Goal: Book appointment/travel/reservation

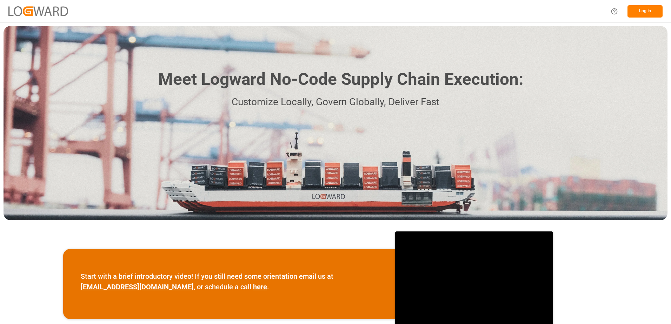
click at [648, 12] on button "Log In" at bounding box center [645, 11] width 35 height 12
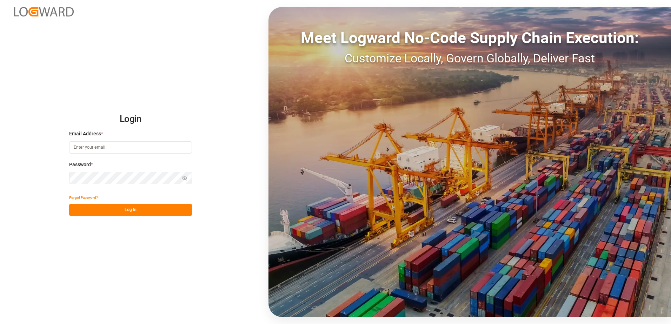
click at [173, 149] on input at bounding box center [130, 148] width 123 height 12
type input "[PERSON_NAME][EMAIL_ADDRESS][DOMAIN_NAME]"
click at [131, 210] on button "Log In" at bounding box center [130, 210] width 123 height 12
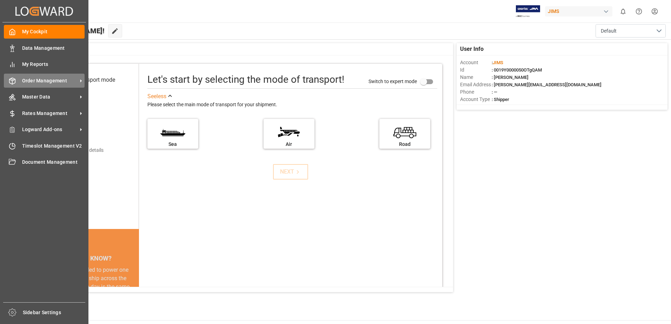
click at [63, 83] on span "Order Management" at bounding box center [49, 80] width 55 height 7
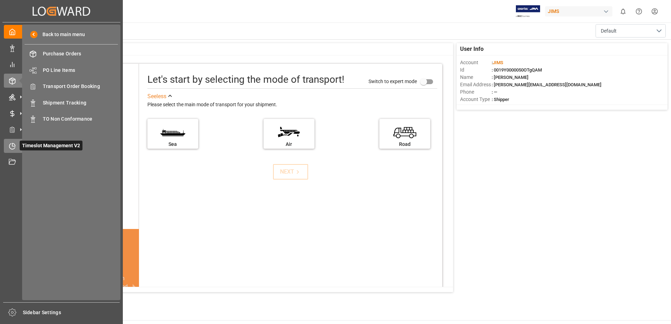
click at [15, 148] on icon at bounding box center [12, 147] width 6 height 6
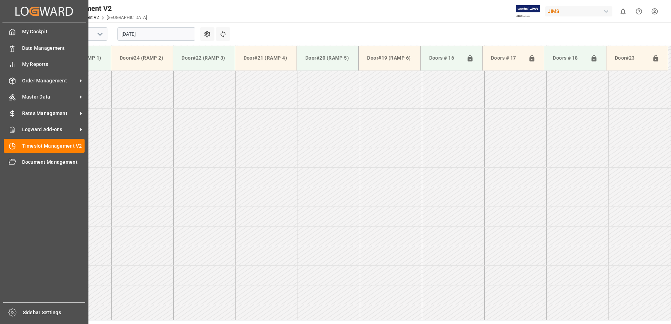
scroll to position [546, 0]
click at [21, 147] on div "Timeslot Management V2 Timeslot Management V2" at bounding box center [44, 146] width 81 height 14
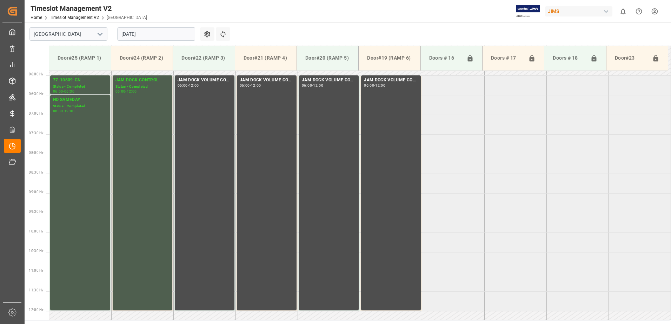
scroll to position [230, 0]
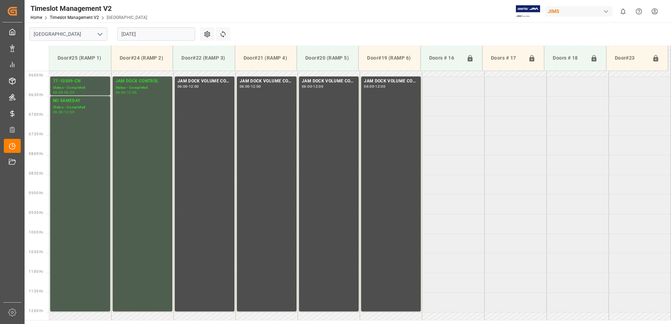
click at [162, 34] on input "[DATE]" at bounding box center [156, 33] width 78 height 13
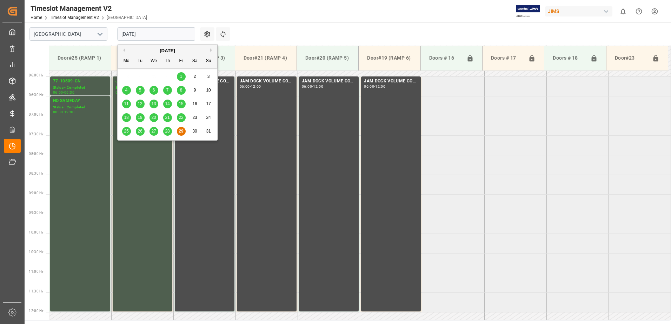
click at [211, 51] on button "Next Month" at bounding box center [212, 50] width 4 height 4
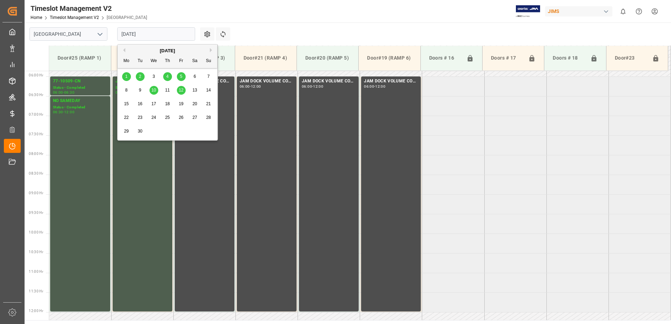
click at [127, 78] on span "1" at bounding box center [126, 76] width 2 height 5
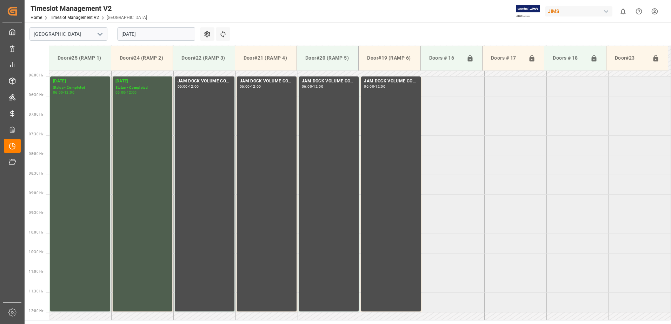
click at [158, 37] on input "[DATE]" at bounding box center [156, 33] width 78 height 13
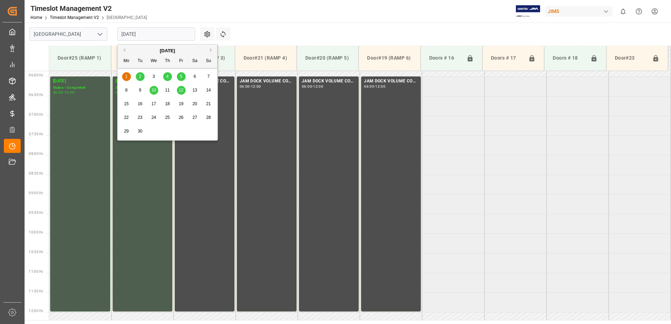
click at [141, 78] on span "2" at bounding box center [140, 76] width 2 height 5
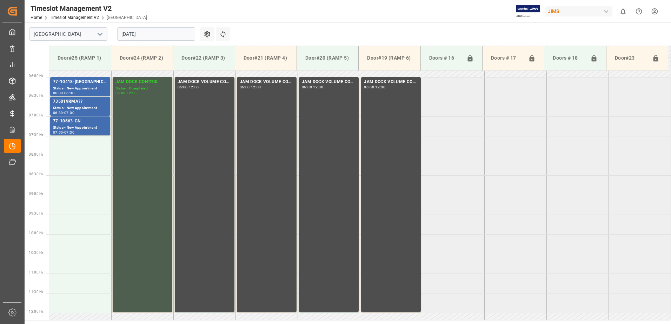
scroll to position [195, 0]
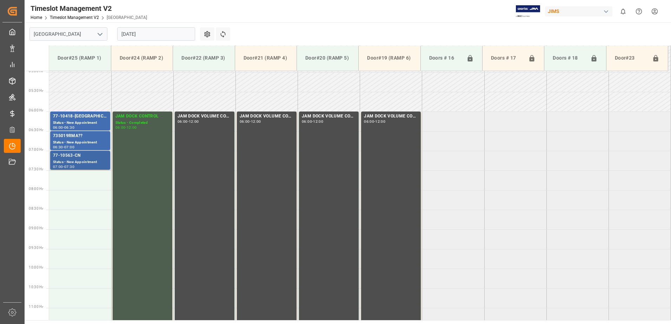
click at [87, 165] on div "Status - New Appointment" at bounding box center [80, 162] width 54 height 6
click at [93, 138] on div "735019RMA??" at bounding box center [80, 136] width 54 height 7
click at [84, 125] on div "Status - New Appointment" at bounding box center [80, 123] width 54 height 6
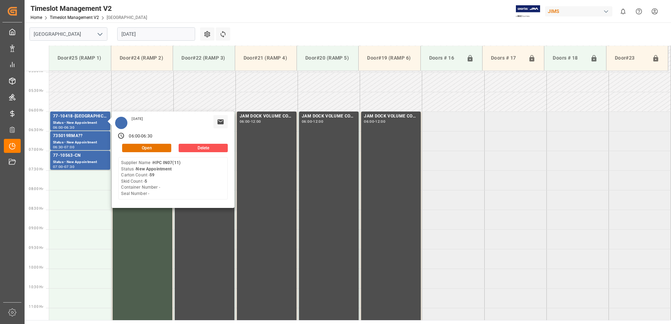
click at [168, 34] on input "[DATE]" at bounding box center [156, 33] width 78 height 13
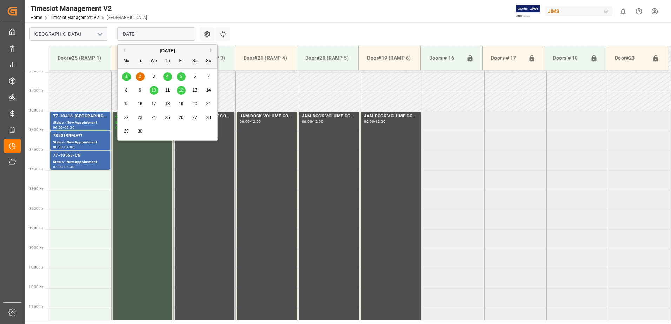
click at [167, 77] on span "4" at bounding box center [167, 76] width 2 height 5
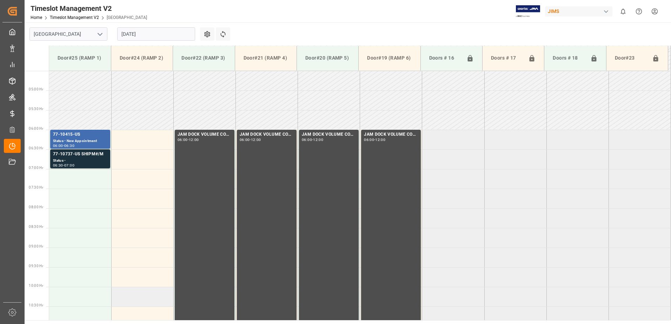
scroll to position [160, 0]
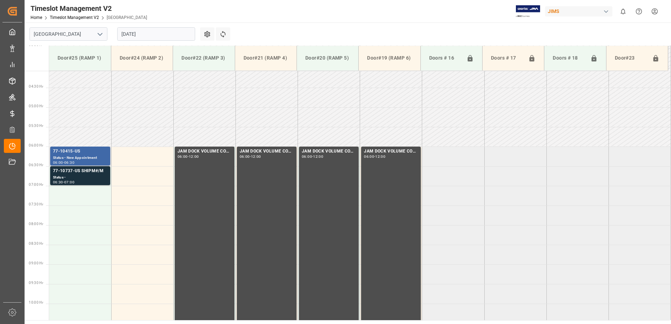
click at [92, 149] on div "77-10415-US" at bounding box center [80, 151] width 54 height 7
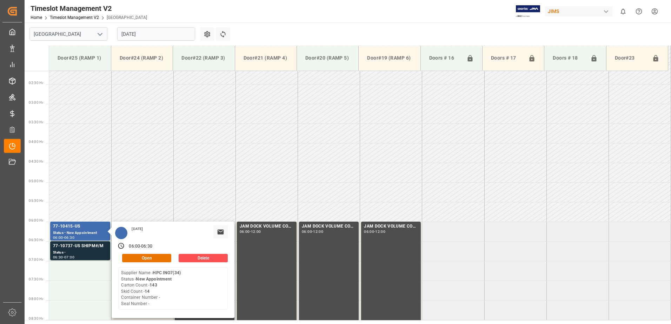
scroll to position [55, 0]
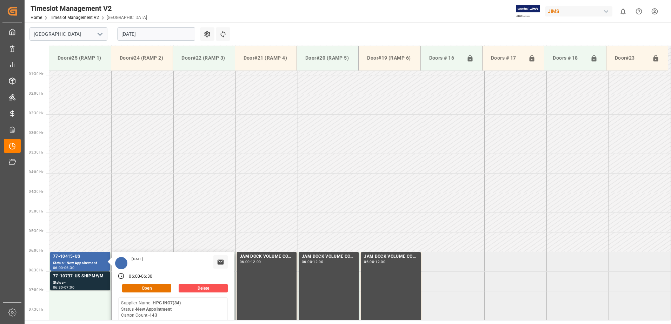
click at [151, 34] on input "[DATE]" at bounding box center [156, 33] width 78 height 13
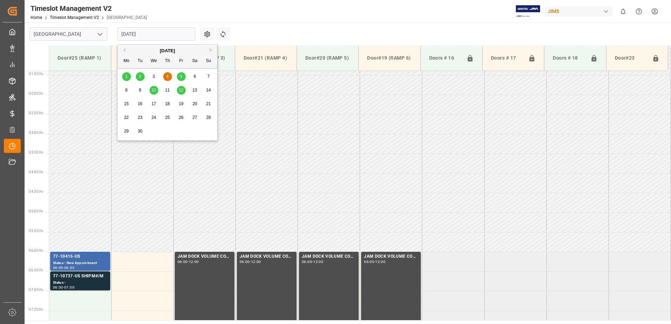
click at [181, 76] on span "5" at bounding box center [181, 76] width 2 height 5
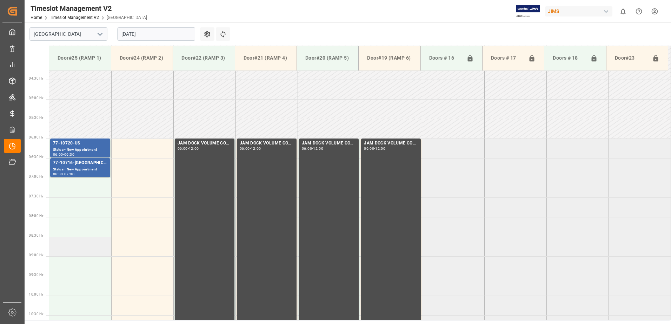
scroll to position [160, 0]
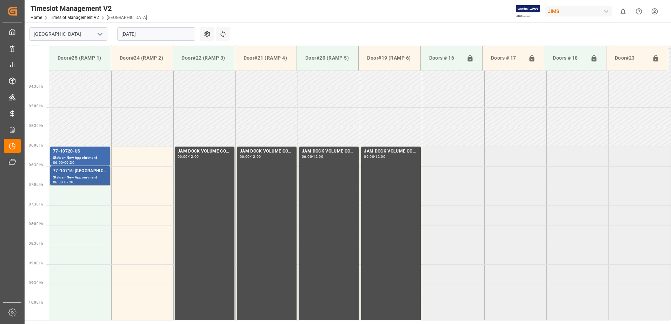
click at [86, 176] on div "Status - New Appointment" at bounding box center [80, 178] width 54 height 6
click at [88, 156] on div "Status - New Appointment" at bounding box center [80, 158] width 54 height 6
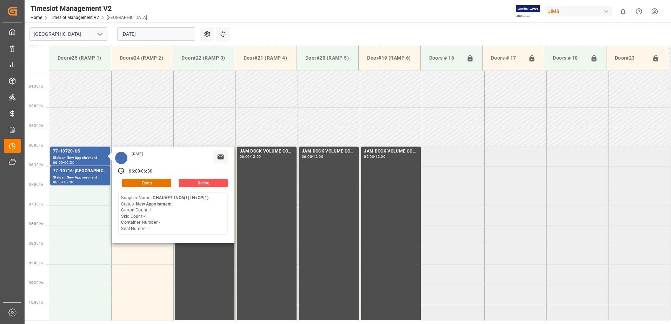
click at [169, 29] on input "[DATE]" at bounding box center [156, 33] width 78 height 13
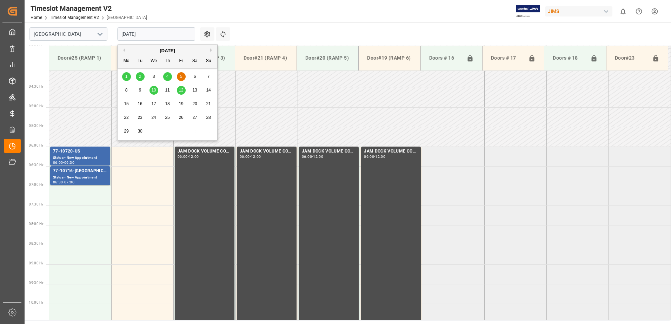
click at [152, 93] on span "10" at bounding box center [153, 90] width 5 height 5
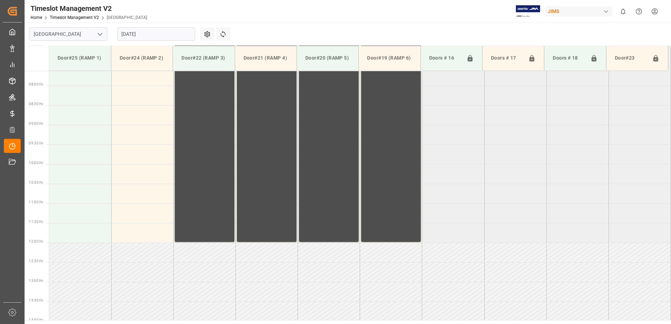
scroll to position [265, 0]
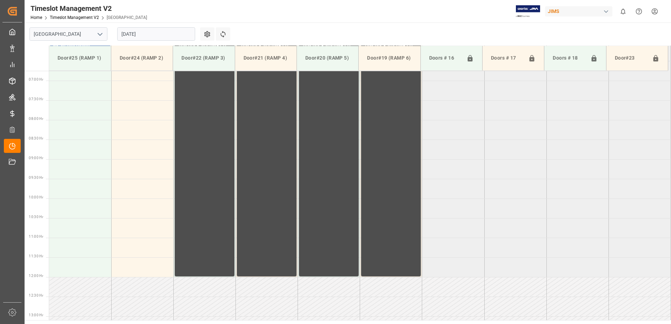
click at [654, 12] on html "Created by potrace 1.15, written by [PERSON_NAME] [DATE]-[DATE] Created by potr…" at bounding box center [335, 162] width 671 height 324
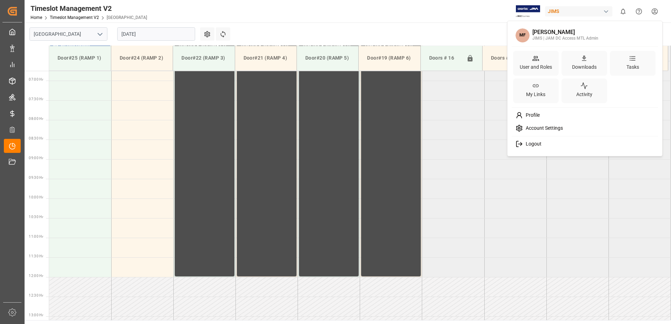
click at [529, 144] on span "Logout" at bounding box center [532, 144] width 19 height 6
